Goal: Information Seeking & Learning: Find contact information

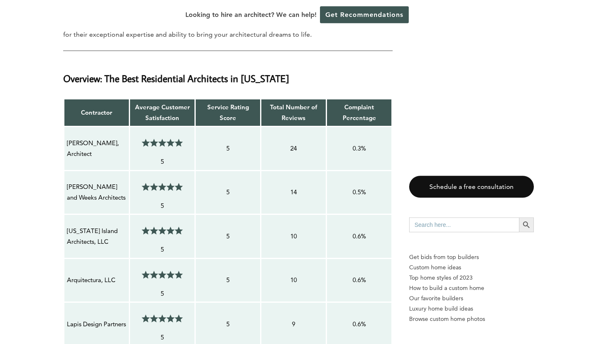
scroll to position [713, 0]
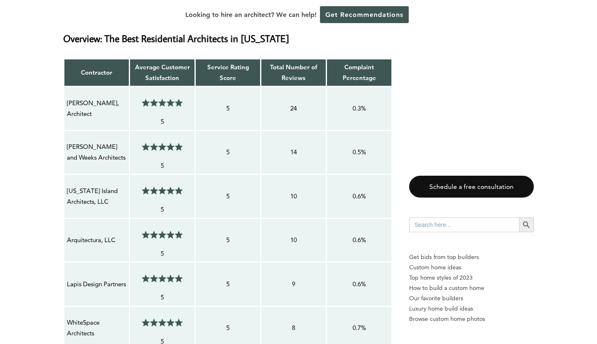
click at [90, 186] on p "[US_STATE] Island Architects, LLC" at bounding box center [96, 197] width 59 height 22
drag, startPoint x: 110, startPoint y: 192, endPoint x: 60, endPoint y: 178, distance: 52.3
copy p "[US_STATE] Island Architects, LLC"
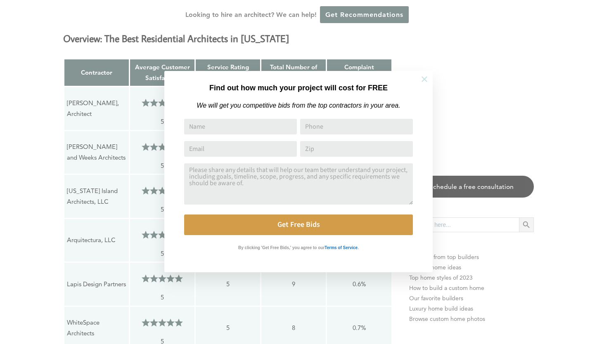
click at [428, 81] on icon at bounding box center [424, 79] width 9 height 9
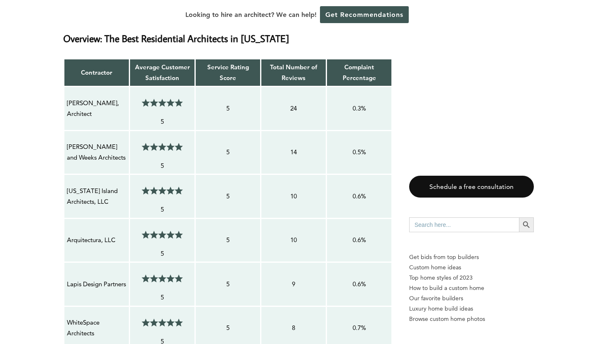
click at [102, 235] on p "Arquitectura, LLC" at bounding box center [96, 240] width 59 height 11
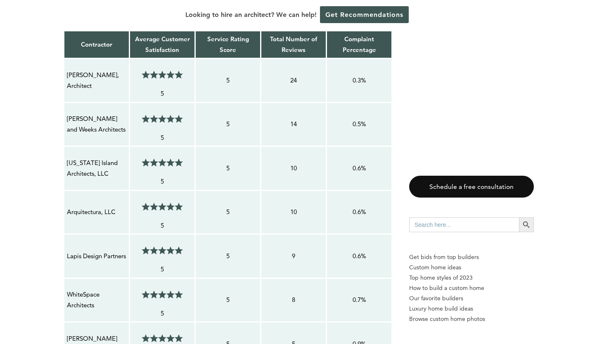
scroll to position [758, 0]
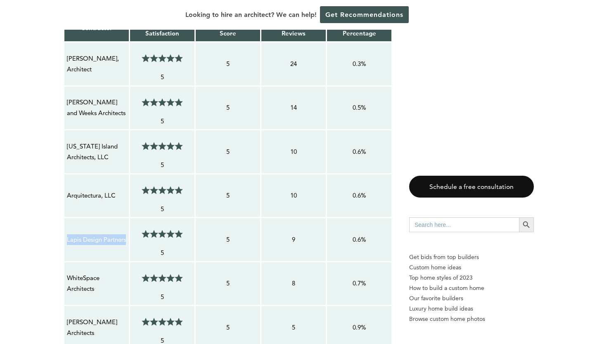
drag, startPoint x: 90, startPoint y: 235, endPoint x: 63, endPoint y: 220, distance: 31.2
click at [63, 220] on div "Contractor Average Customer Satisfaction Service Rating Score Total Number of R…" at bounding box center [227, 314] width 329 height 601
copy p "Lapis Design Partners"
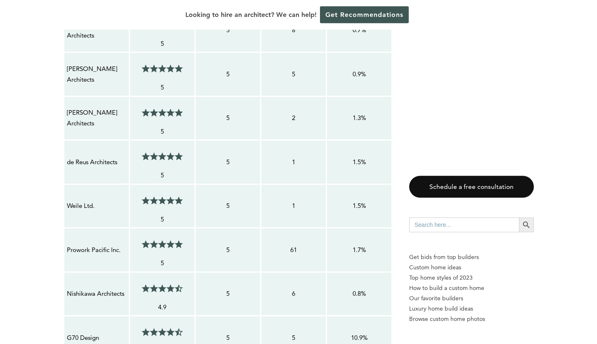
scroll to position [1025, 0]
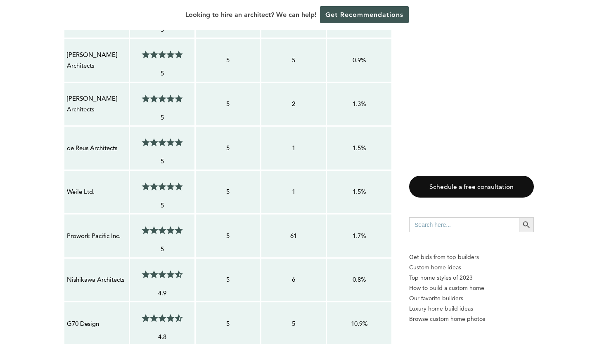
click at [95, 231] on p "Prowork Pacific Inc." at bounding box center [96, 236] width 59 height 11
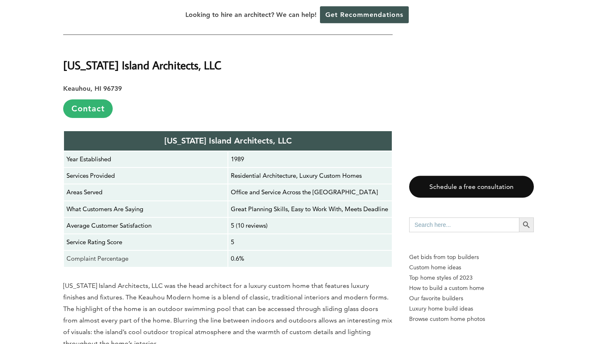
scroll to position [2184, 0]
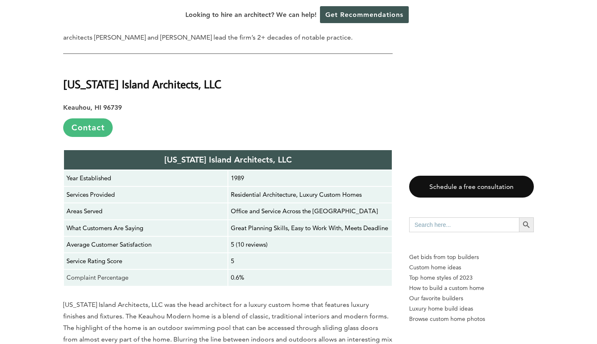
click at [104, 118] on link "Contact" at bounding box center [88, 127] width 50 height 19
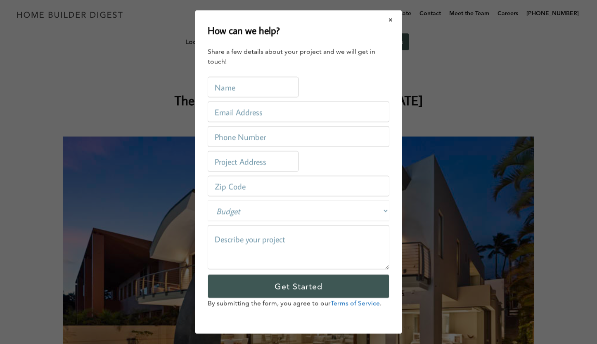
scroll to position [0, 0]
click at [392, 20] on button "Close modal" at bounding box center [391, 19] width 22 height 17
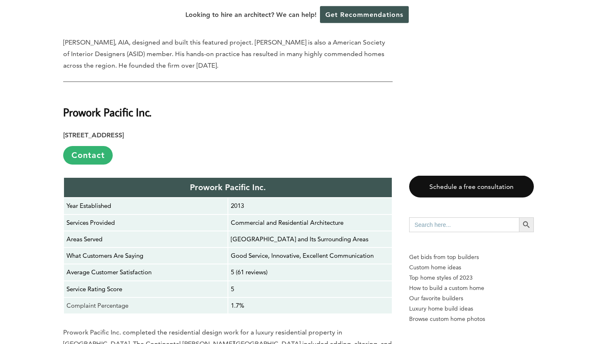
scroll to position [5260, 0]
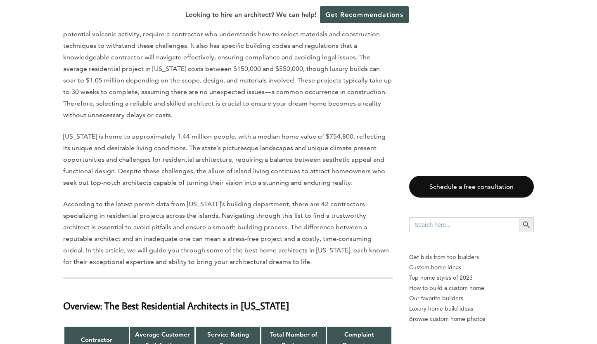
scroll to position [357, 0]
